Goal: Book appointment/travel/reservation

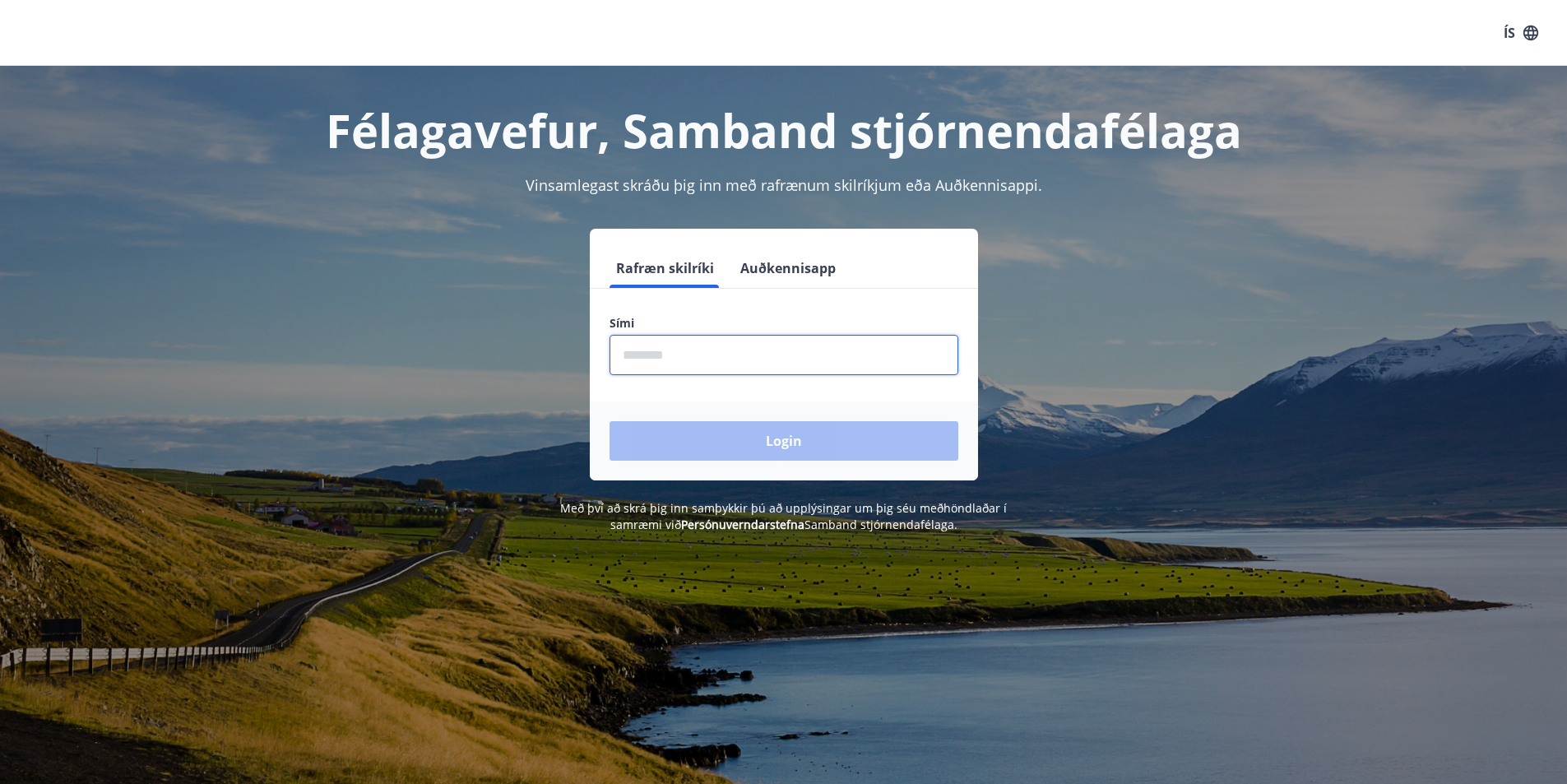
click at [690, 362] on input "phone" at bounding box center [784, 354] width 349 height 40
type input "********"
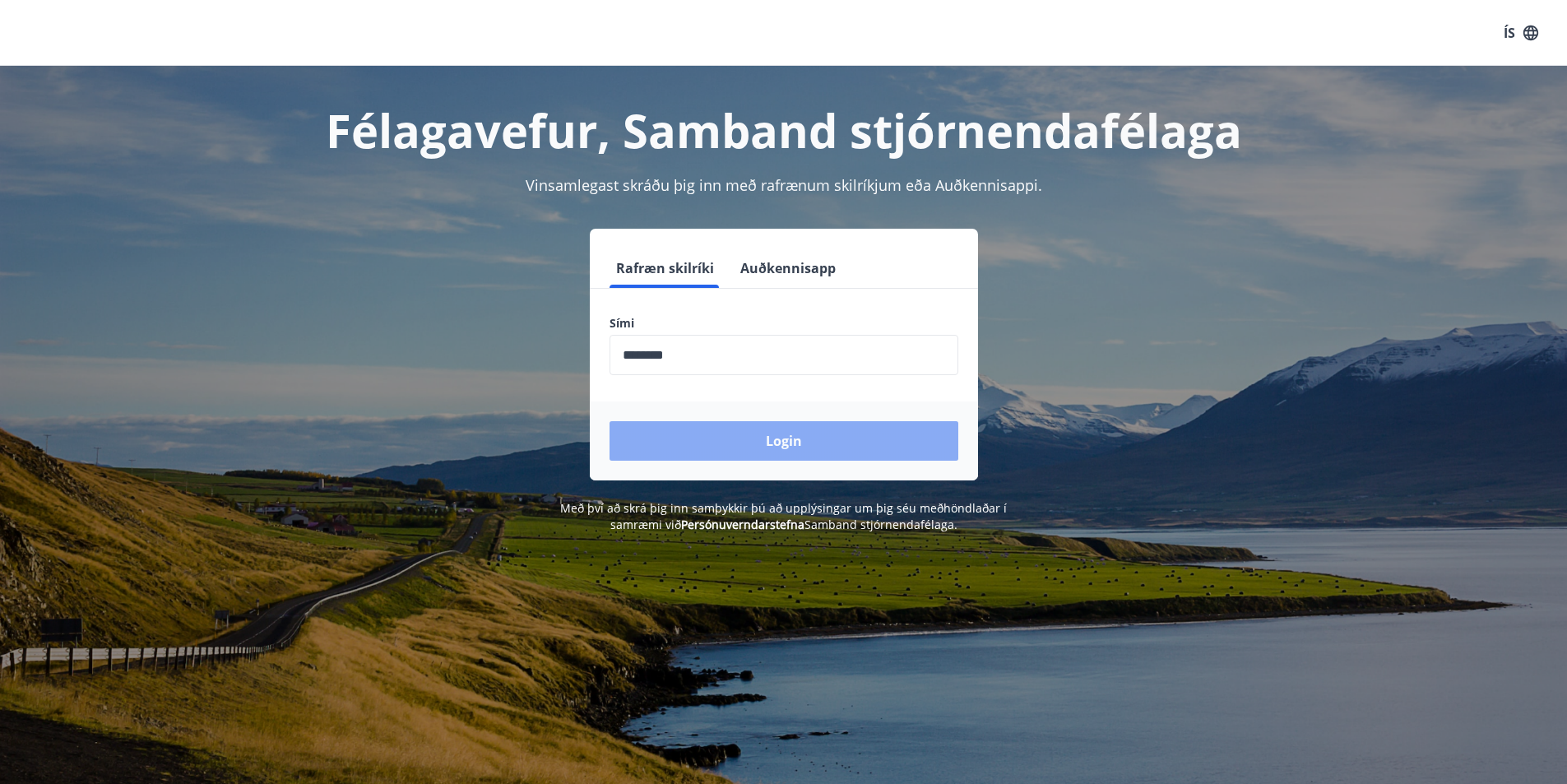
click at [738, 443] on button "Login" at bounding box center [784, 441] width 349 height 39
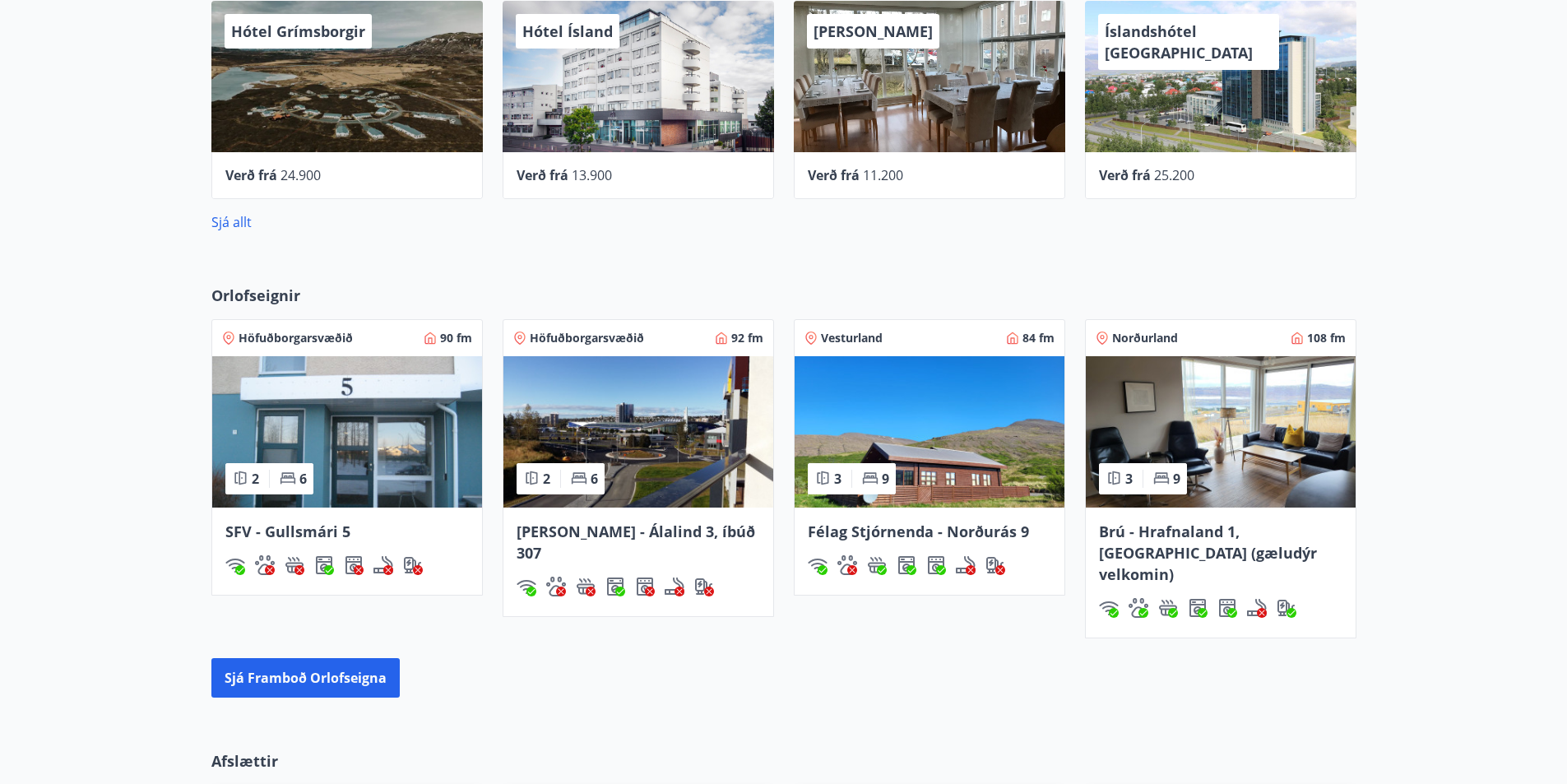
scroll to position [904, 0]
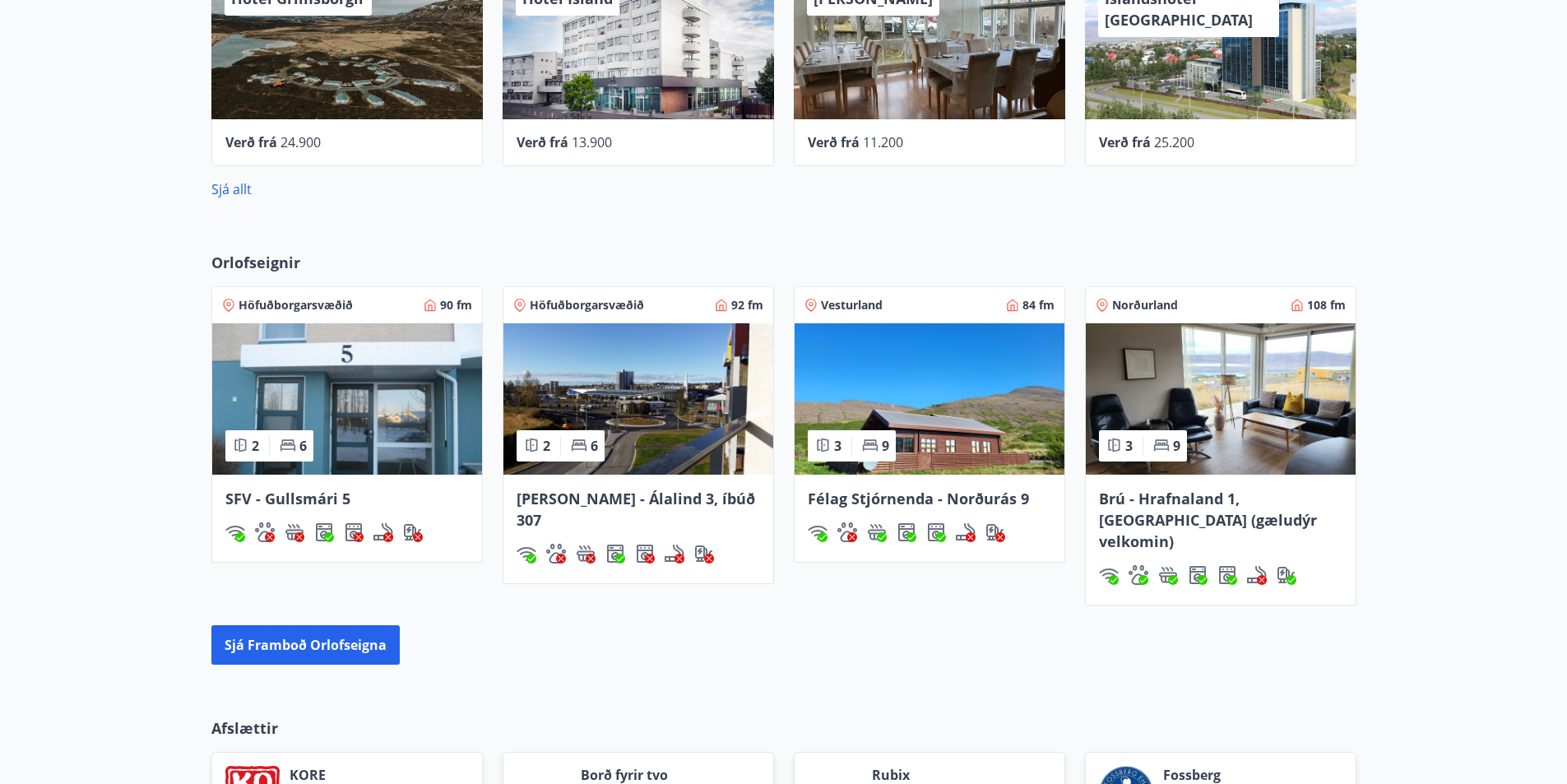
click at [1168, 303] on span "Norðurland" at bounding box center [1146, 305] width 66 height 16
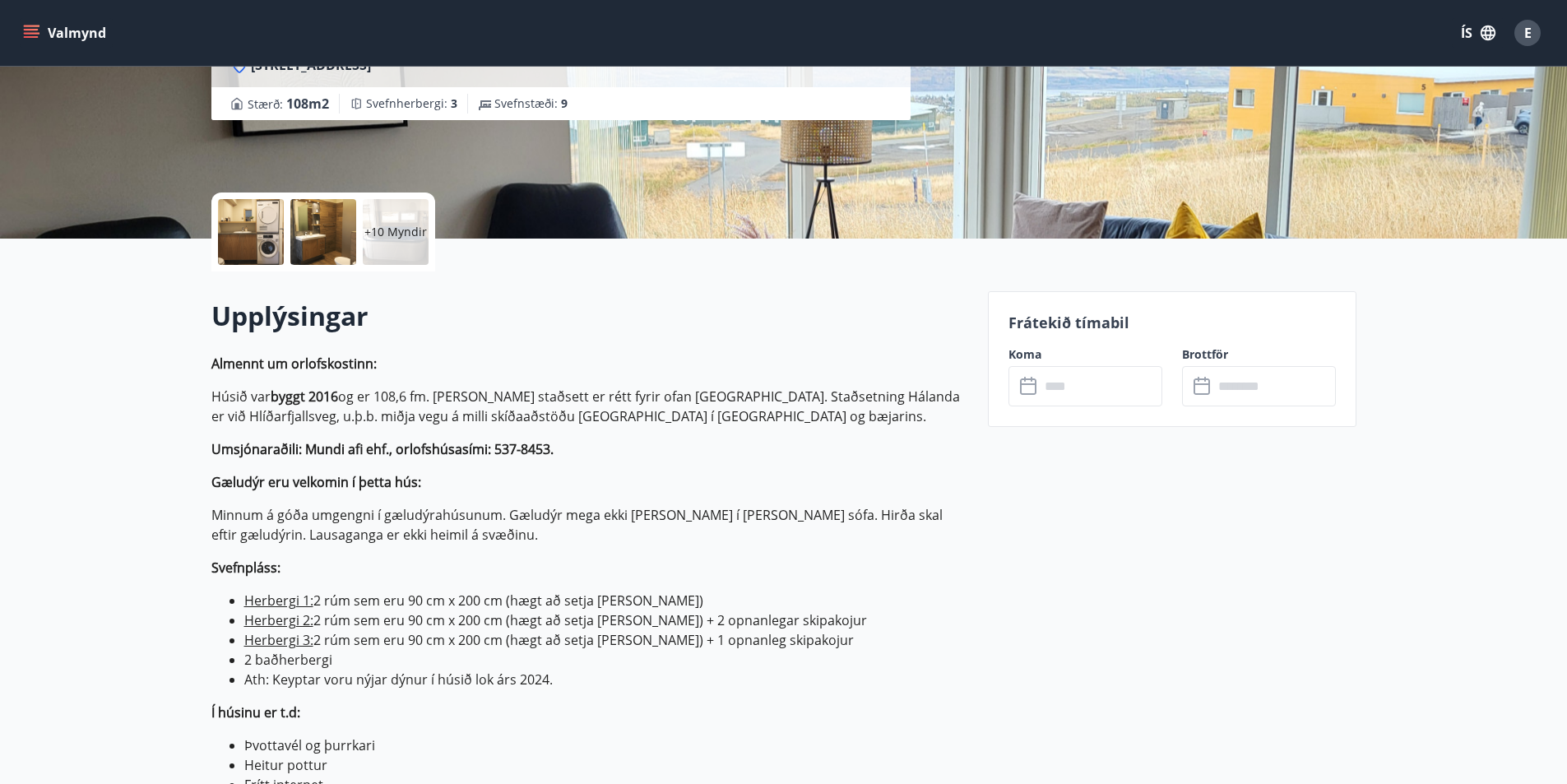
scroll to position [246, 0]
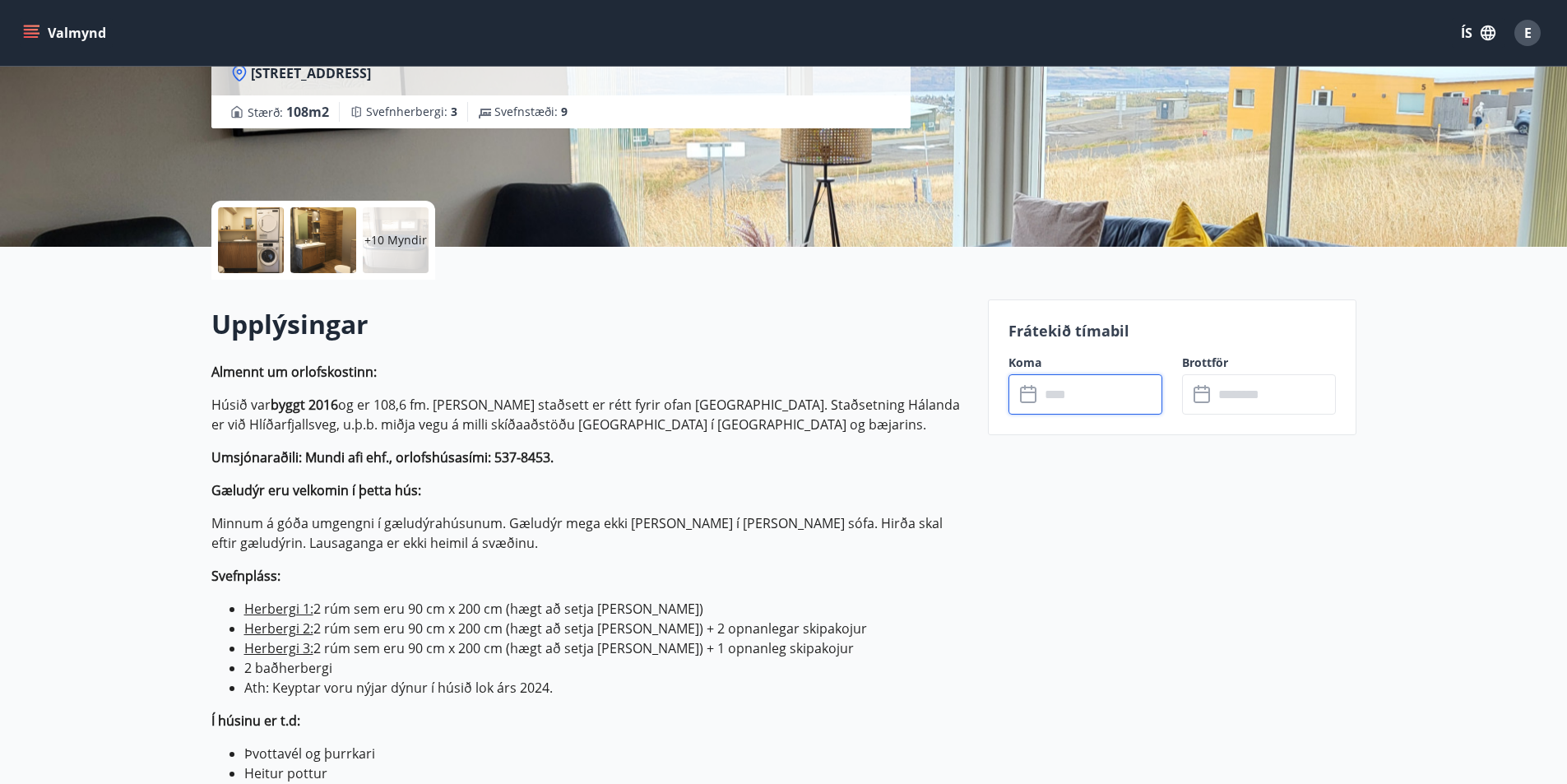
click at [1057, 401] on input "text" at bounding box center [1101, 394] width 122 height 40
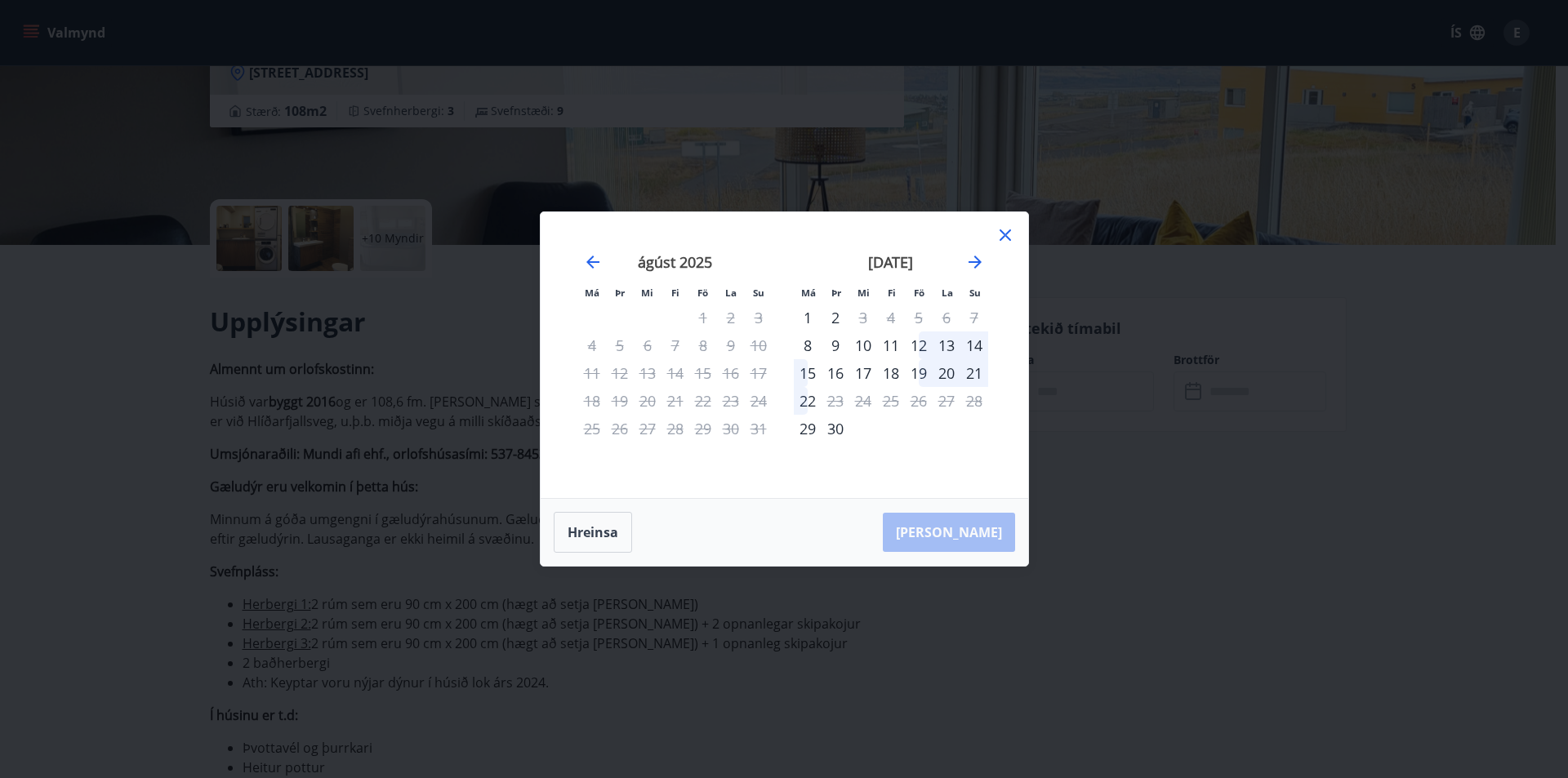
click at [1003, 235] on icon at bounding box center [1004, 234] width 20 height 20
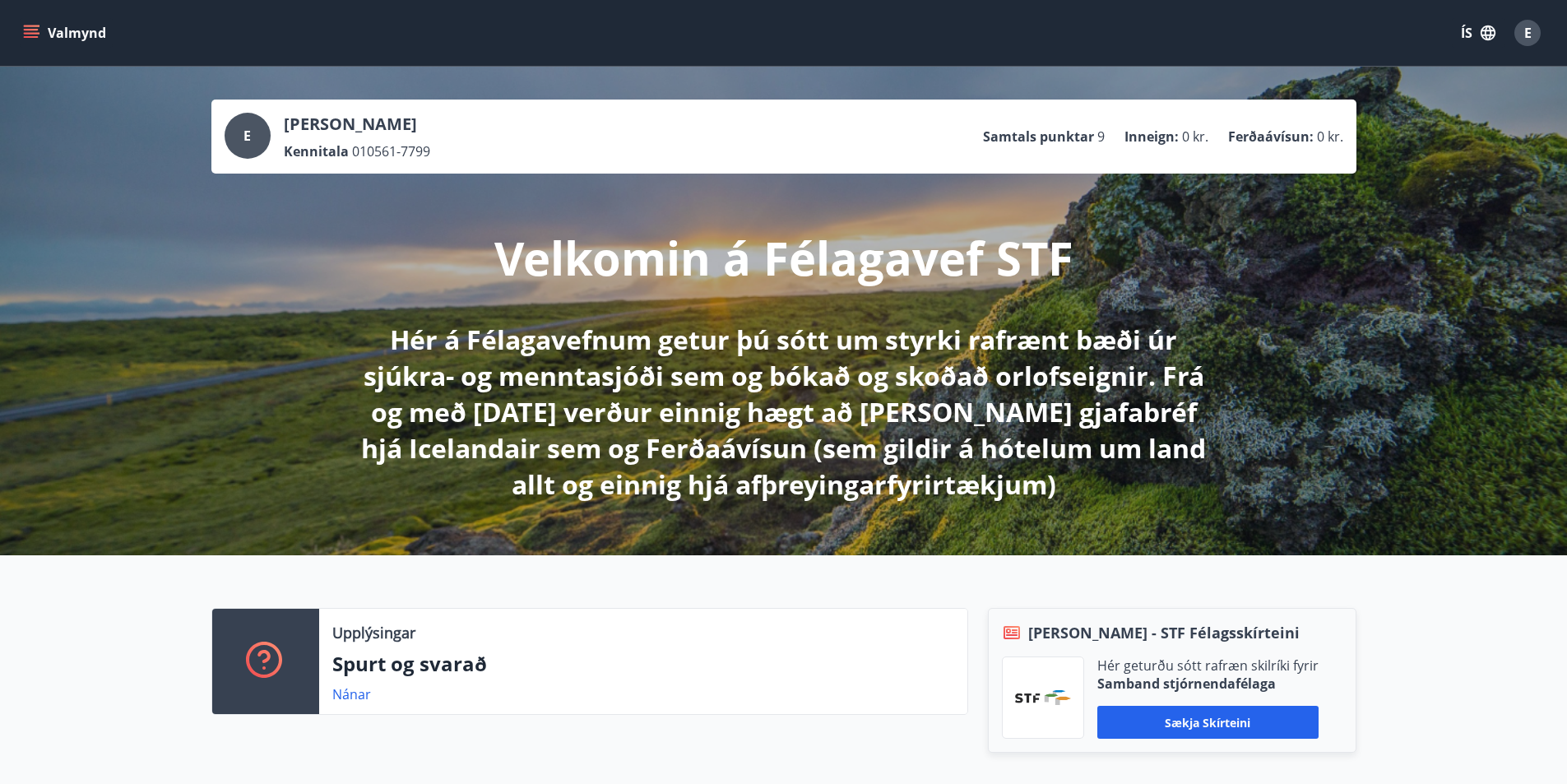
click at [44, 34] on button "Valmynd" at bounding box center [66, 32] width 93 height 29
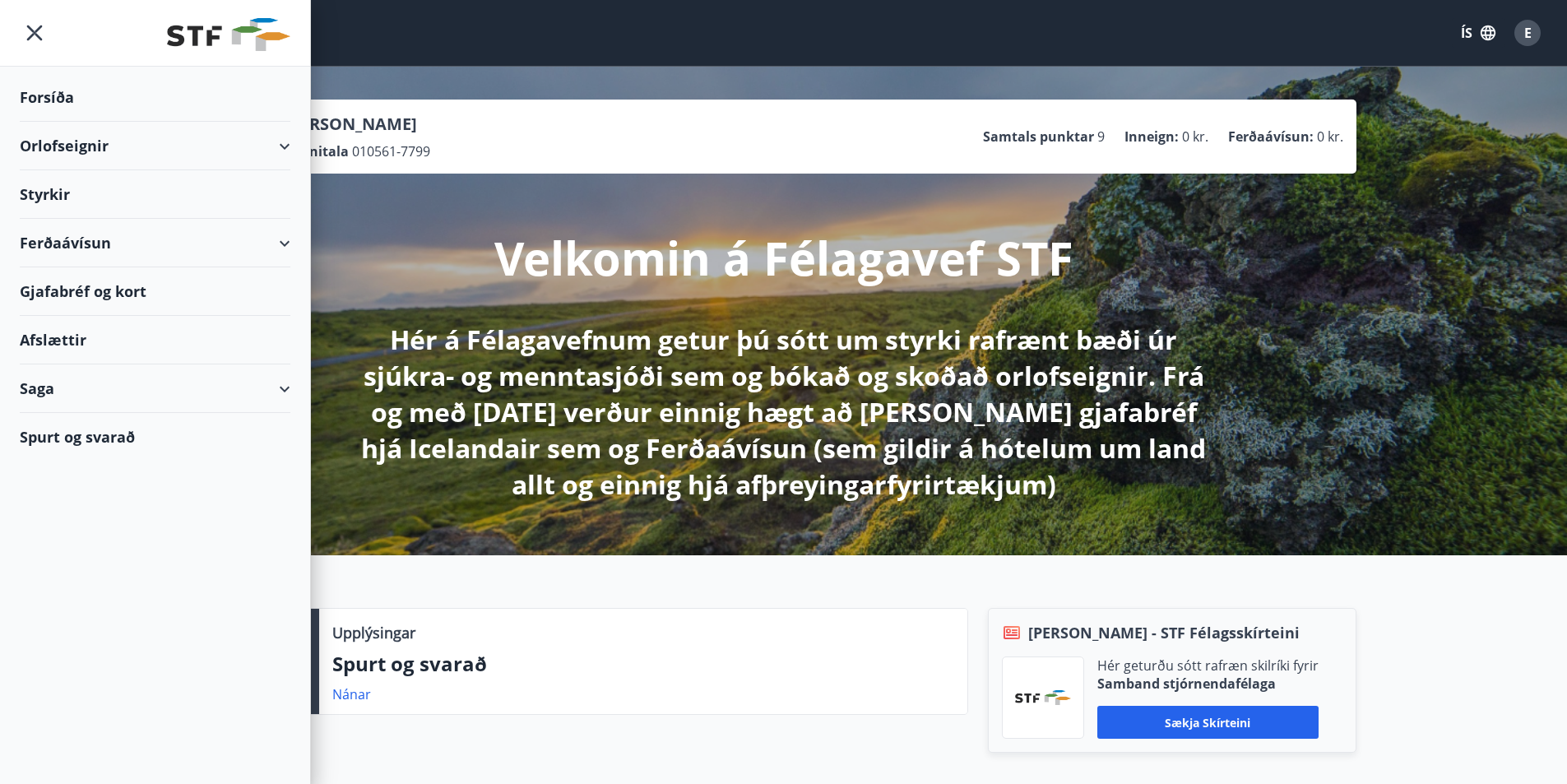
click at [285, 141] on div "Orlofseignir" at bounding box center [155, 146] width 271 height 49
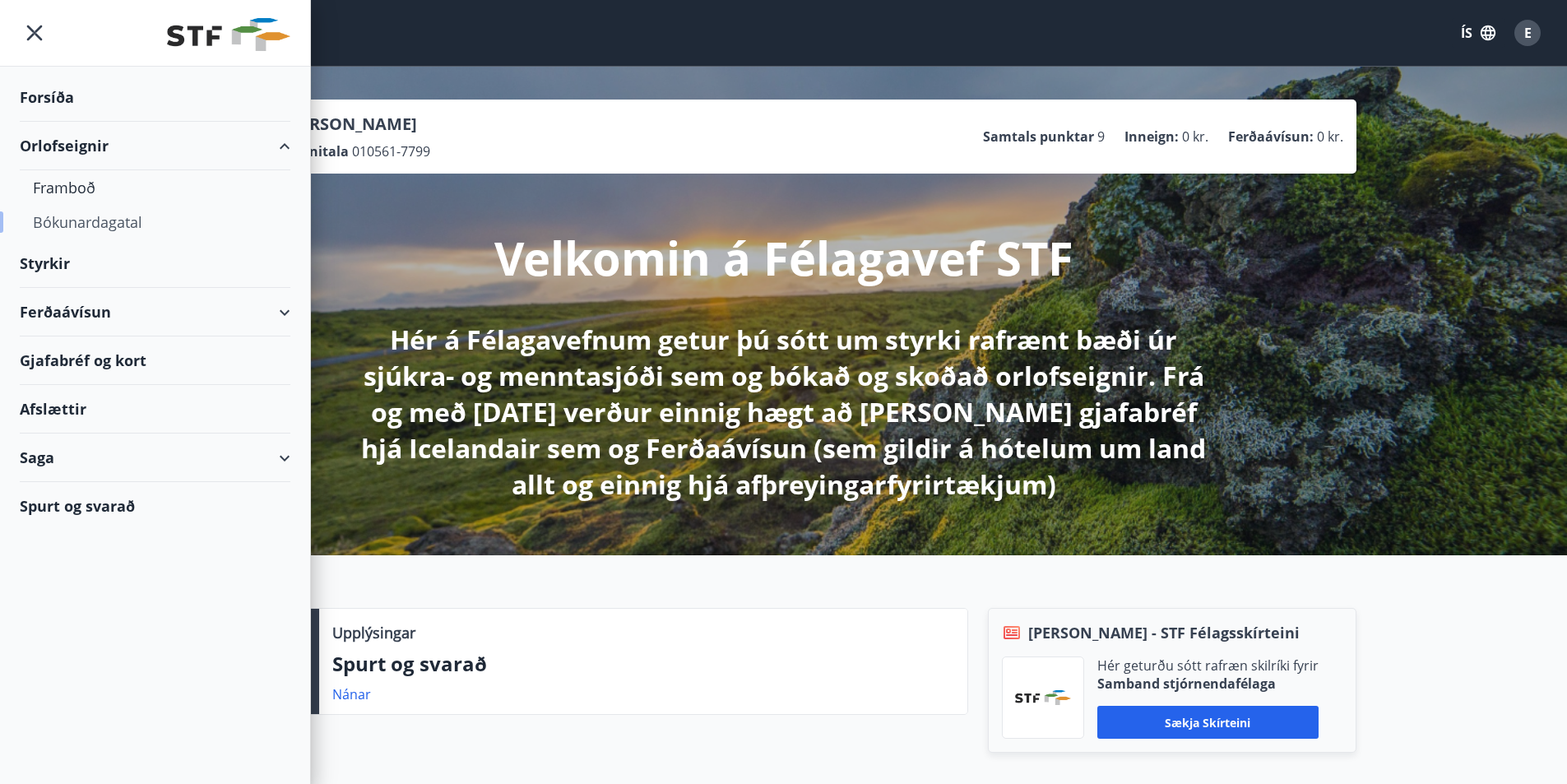
click at [87, 222] on div "Bókunardagatal" at bounding box center [155, 222] width 245 height 35
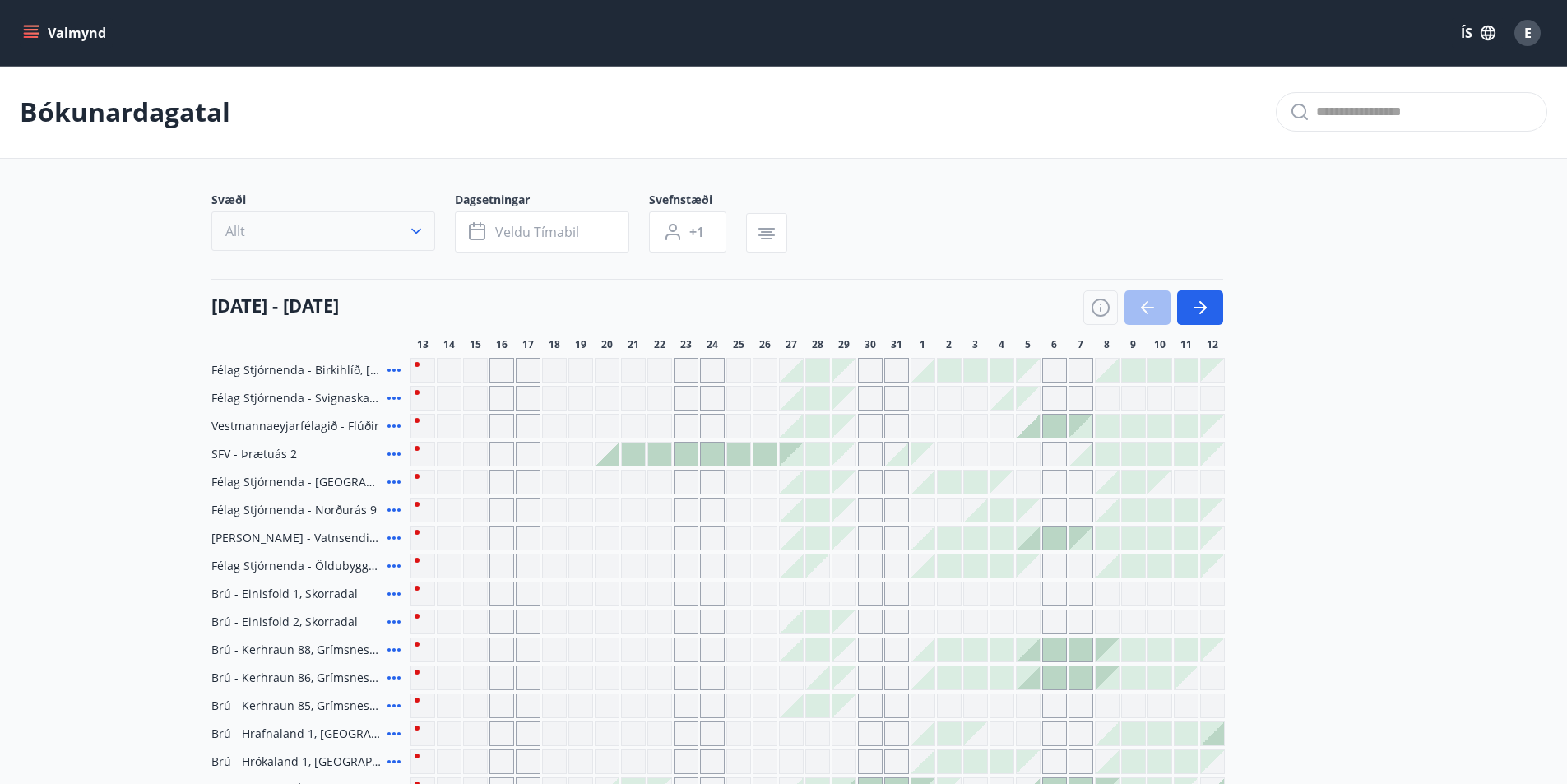
click at [411, 234] on icon "button" at bounding box center [416, 230] width 16 height 16
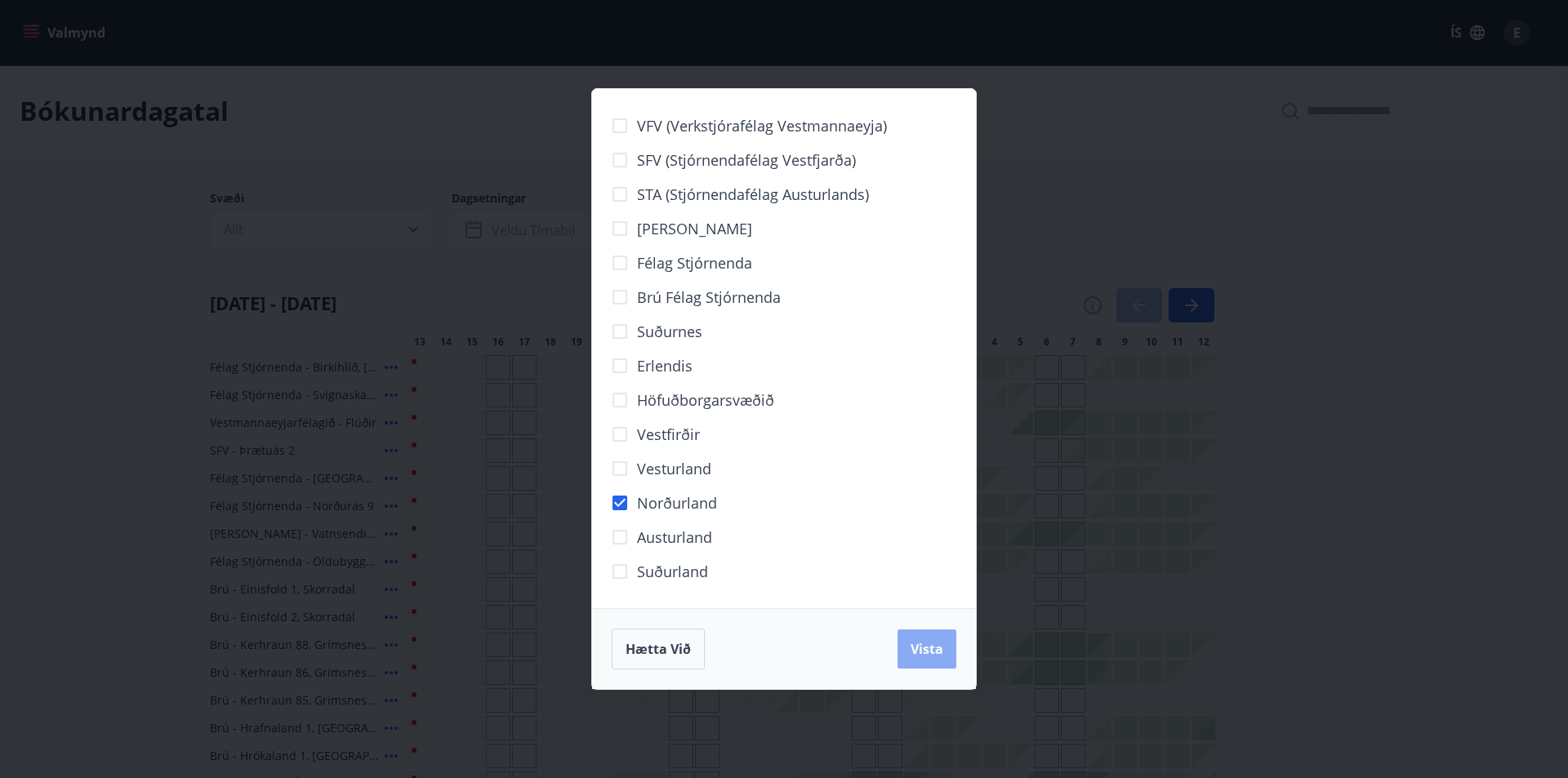
click at [932, 645] on span "Vista" at bounding box center [926, 648] width 33 height 18
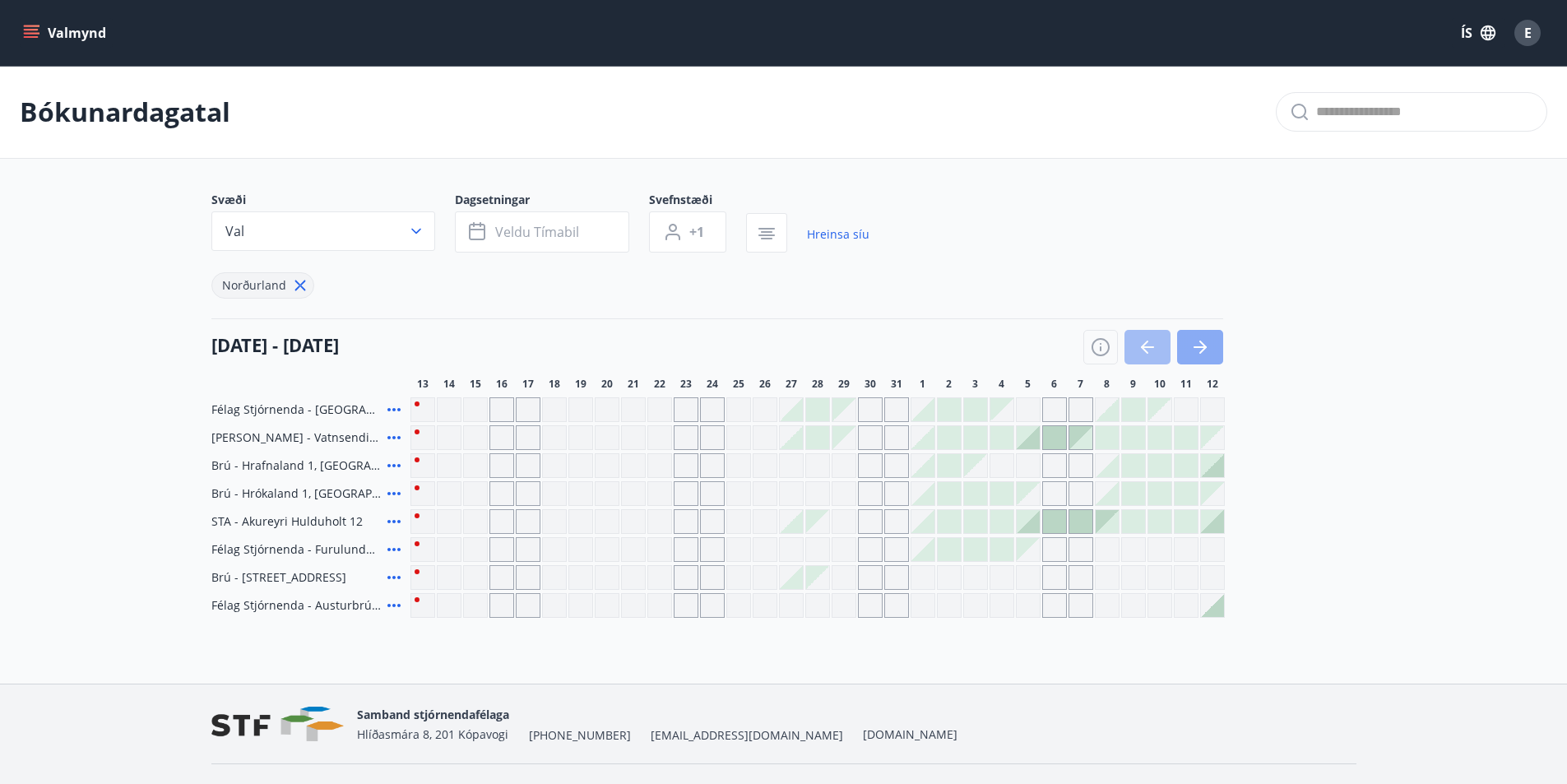
click at [1198, 349] on icon "button" at bounding box center [1200, 347] width 20 height 20
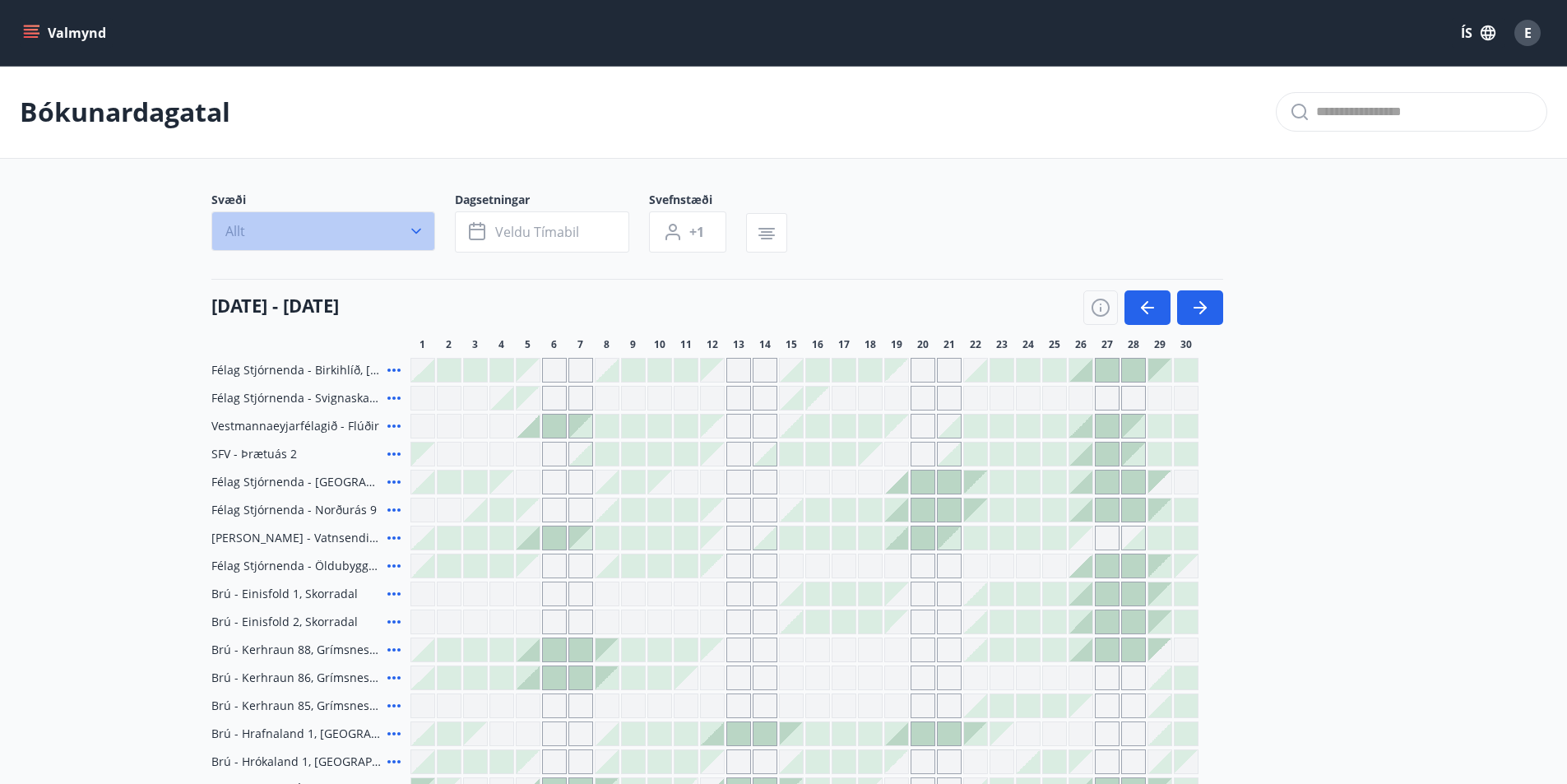
click at [411, 224] on icon "button" at bounding box center [416, 230] width 16 height 16
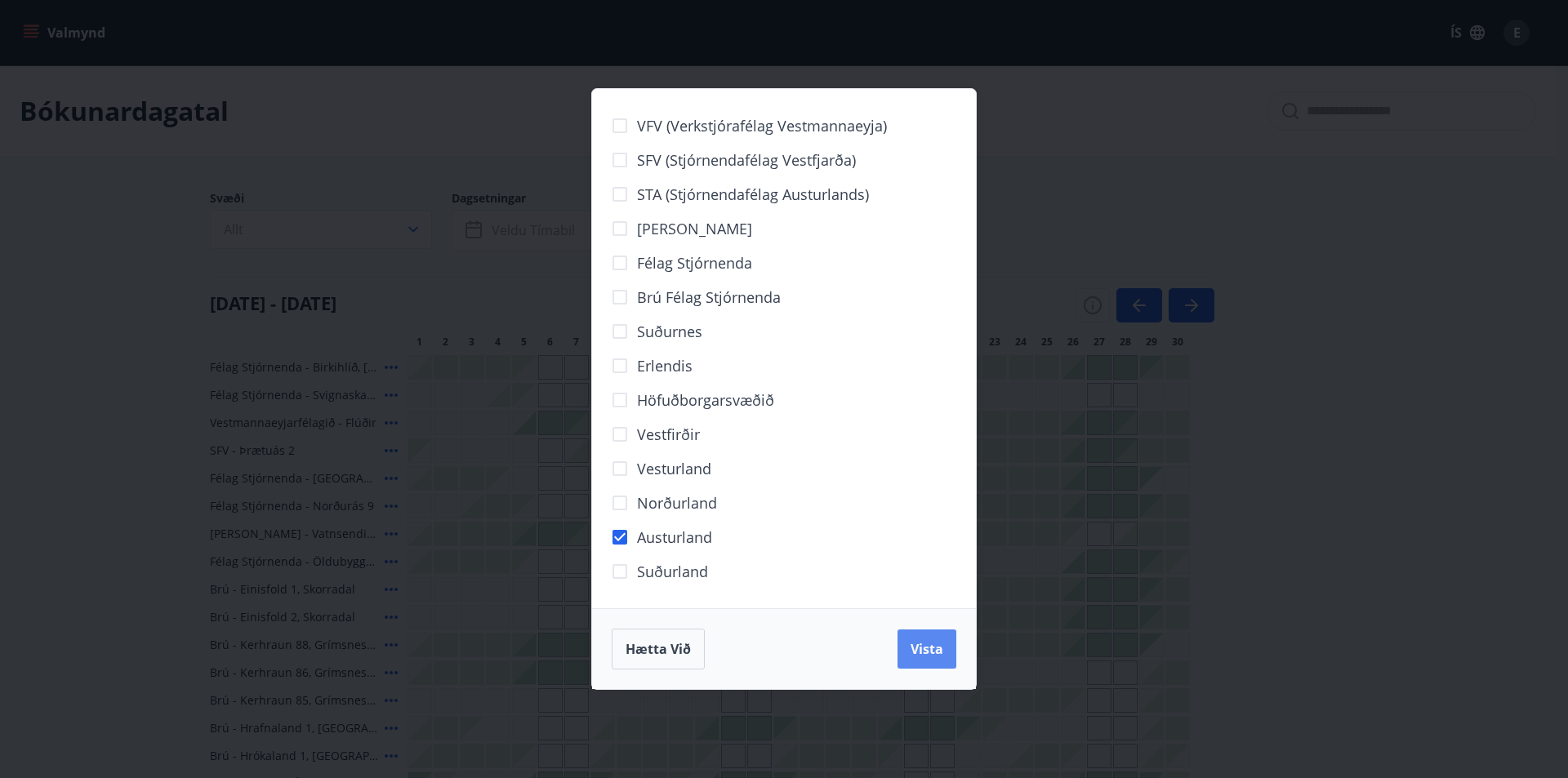
click at [929, 658] on button "Vista" at bounding box center [926, 648] width 59 height 39
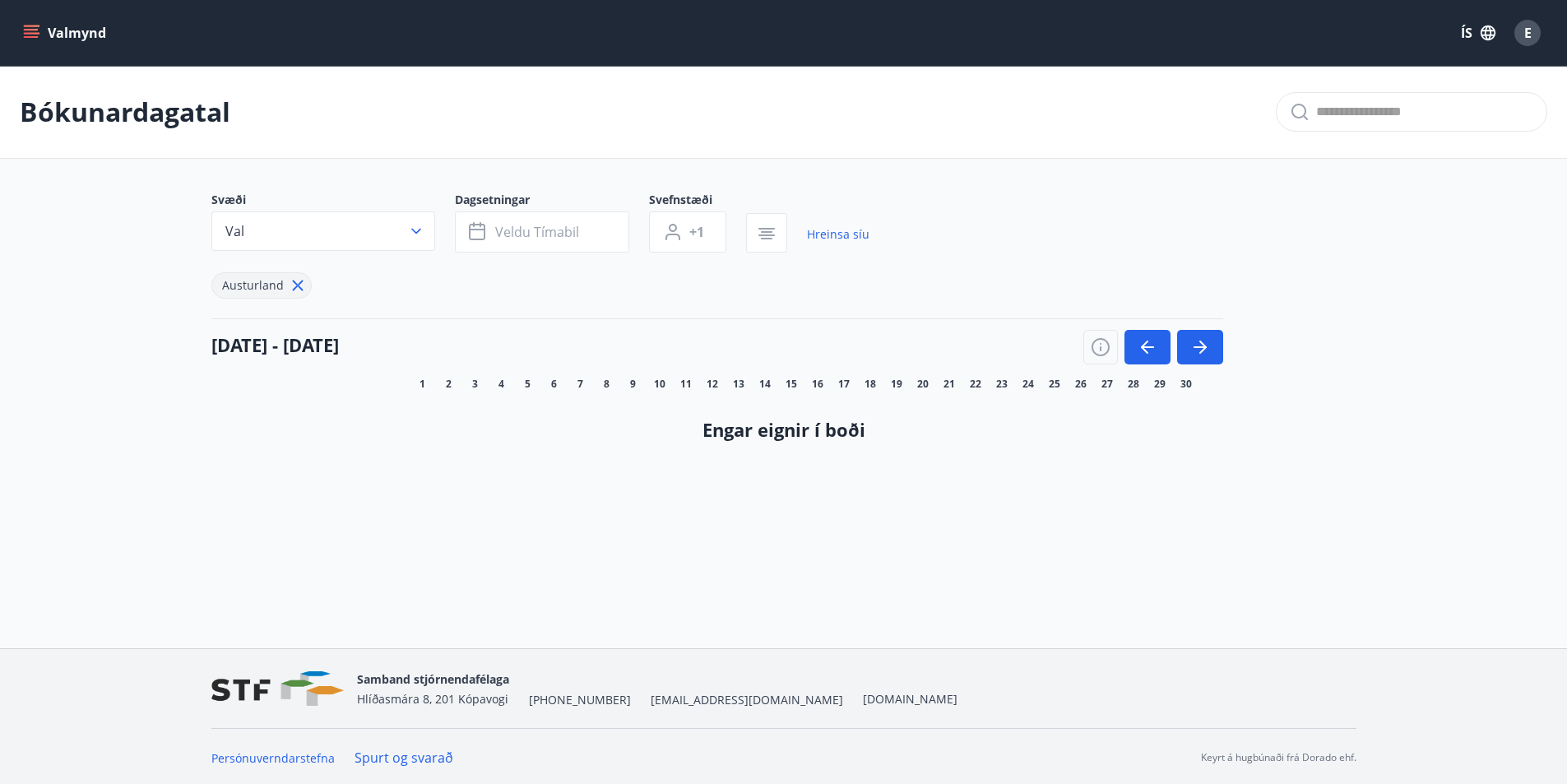
click at [26, 29] on icon "menu" at bounding box center [31, 30] width 15 height 2
click at [571, 135] on div "Bókunardagatal" at bounding box center [784, 112] width 1567 height 93
click at [419, 227] on icon "button" at bounding box center [416, 230] width 16 height 16
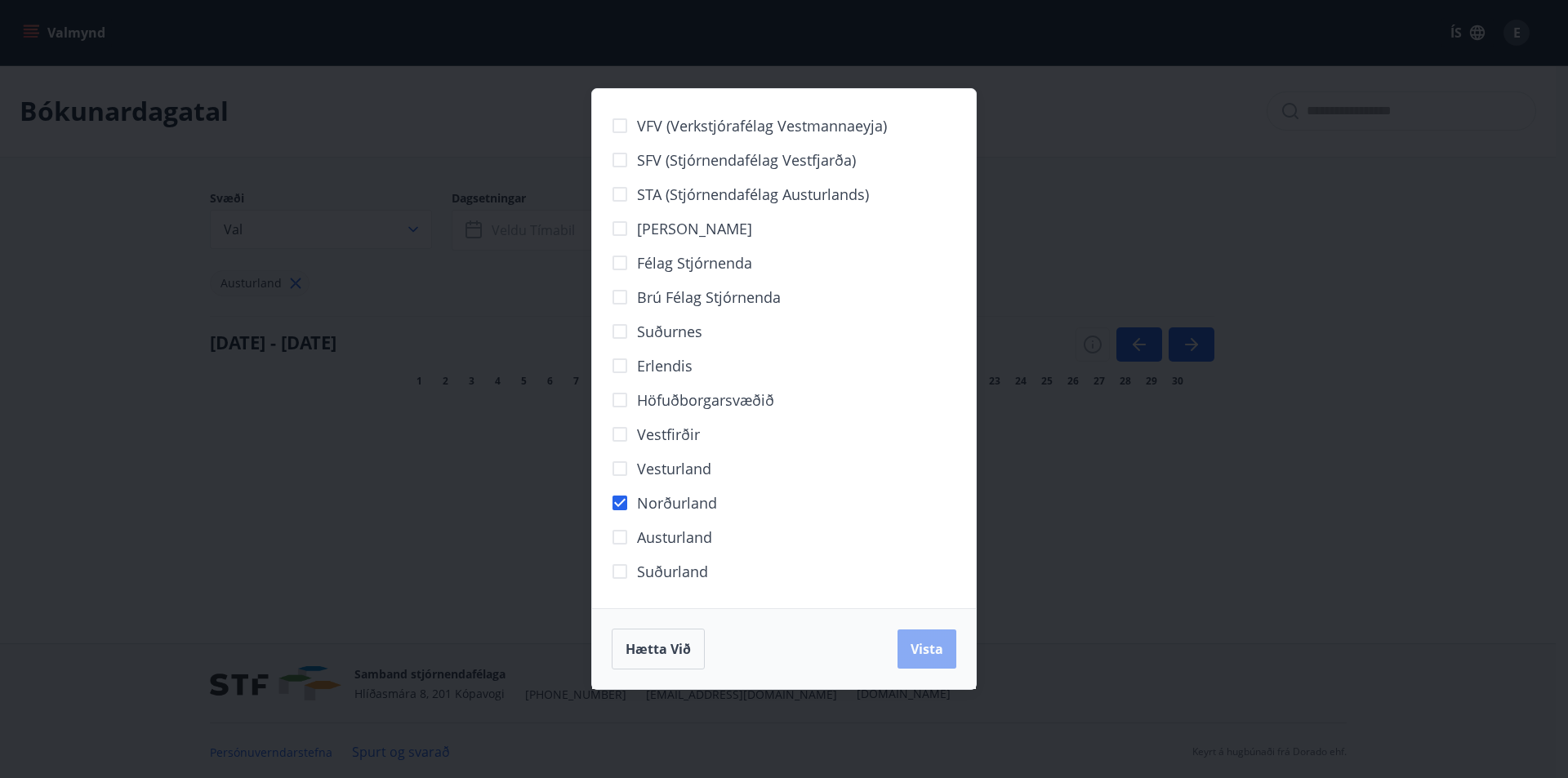
click at [932, 645] on span "Vista" at bounding box center [926, 648] width 33 height 18
